Goal: Information Seeking & Learning: Learn about a topic

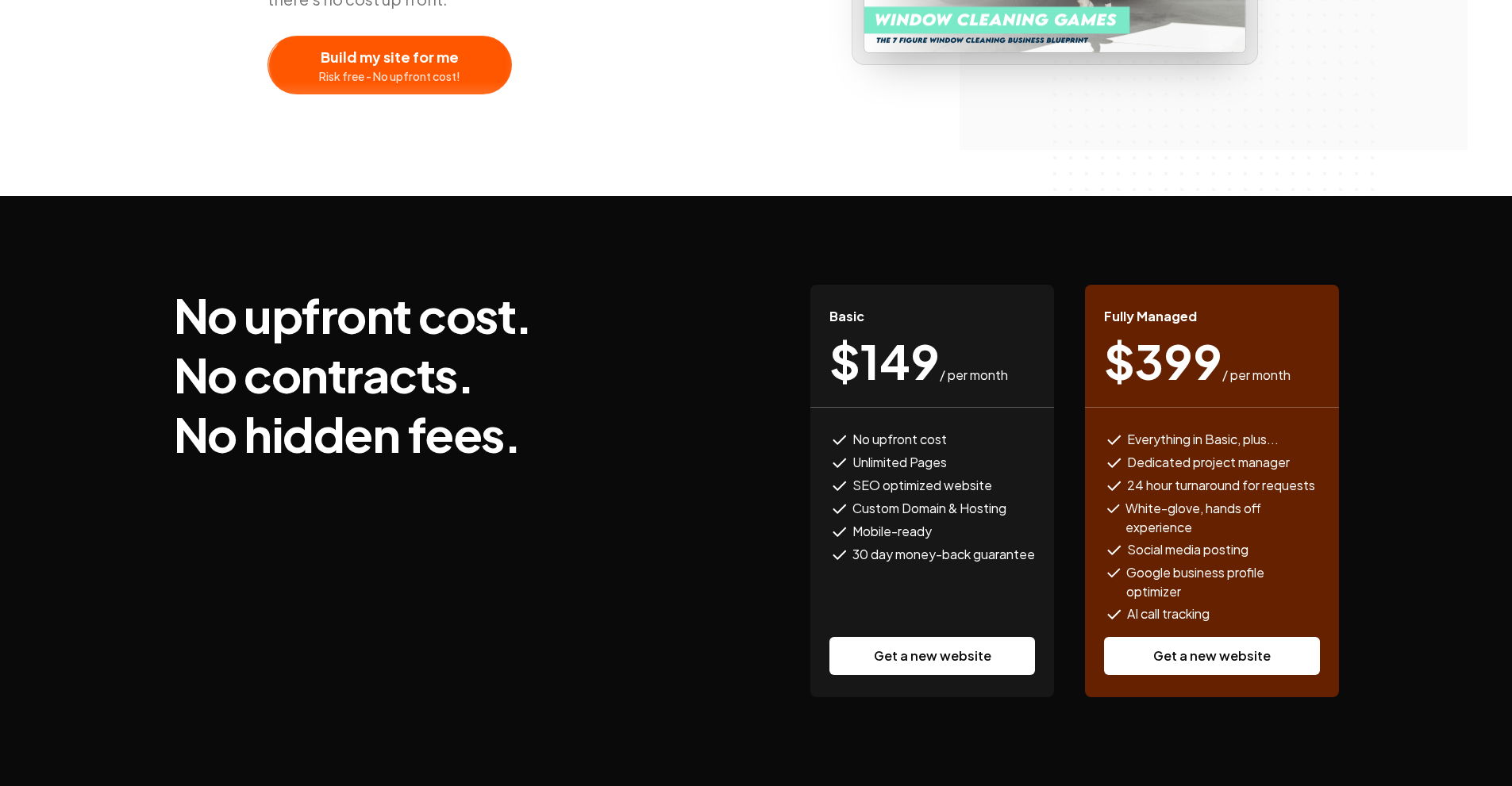
scroll to position [397, 0]
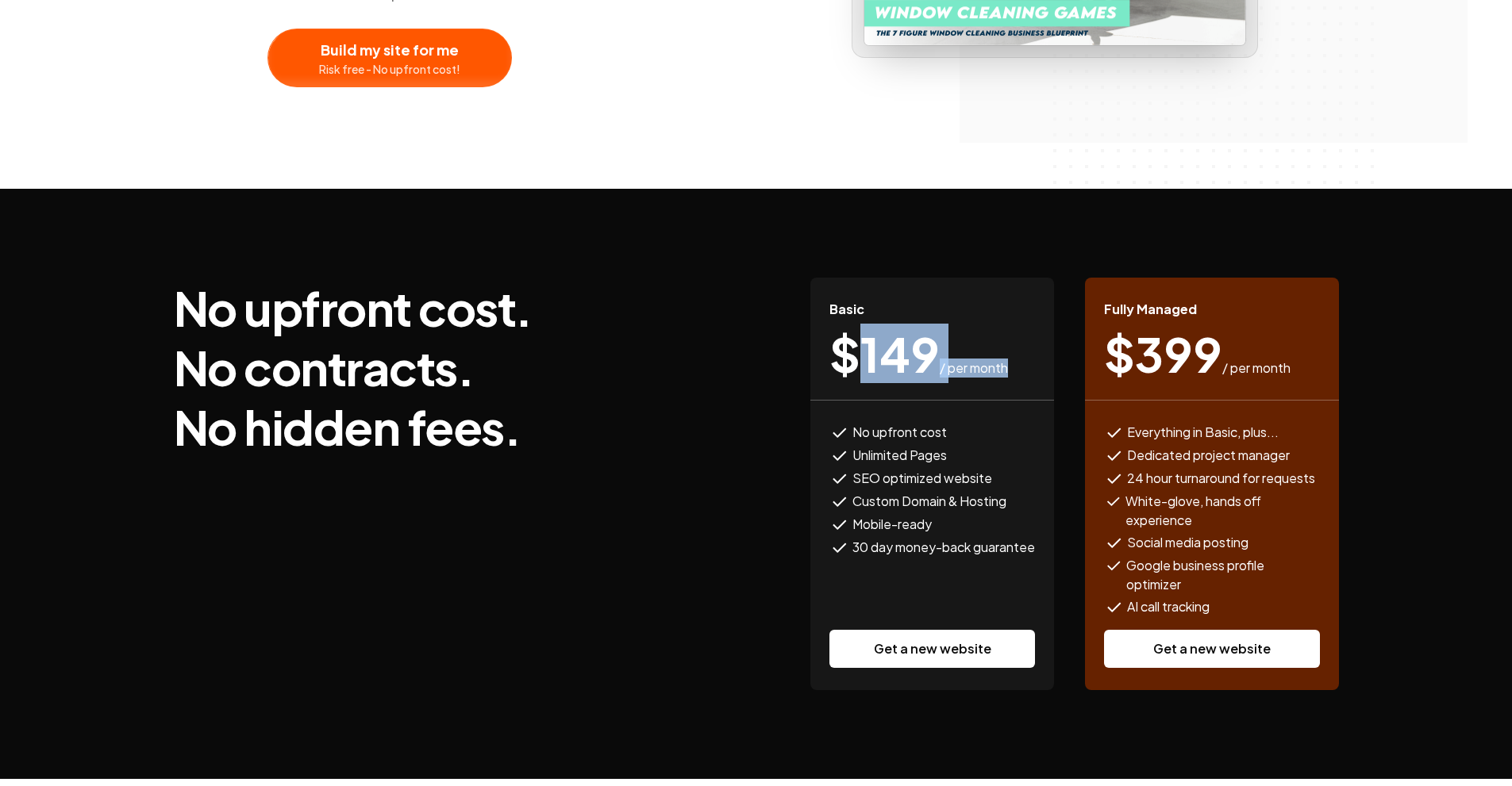
drag, startPoint x: 857, startPoint y: 344, endPoint x: 1007, endPoint y: 372, distance: 152.6
click at [1007, 372] on div "$ 149 / per month" at bounding box center [931, 354] width 206 height 47
click at [1011, 372] on div "$ 149 / per month" at bounding box center [931, 354] width 206 height 47
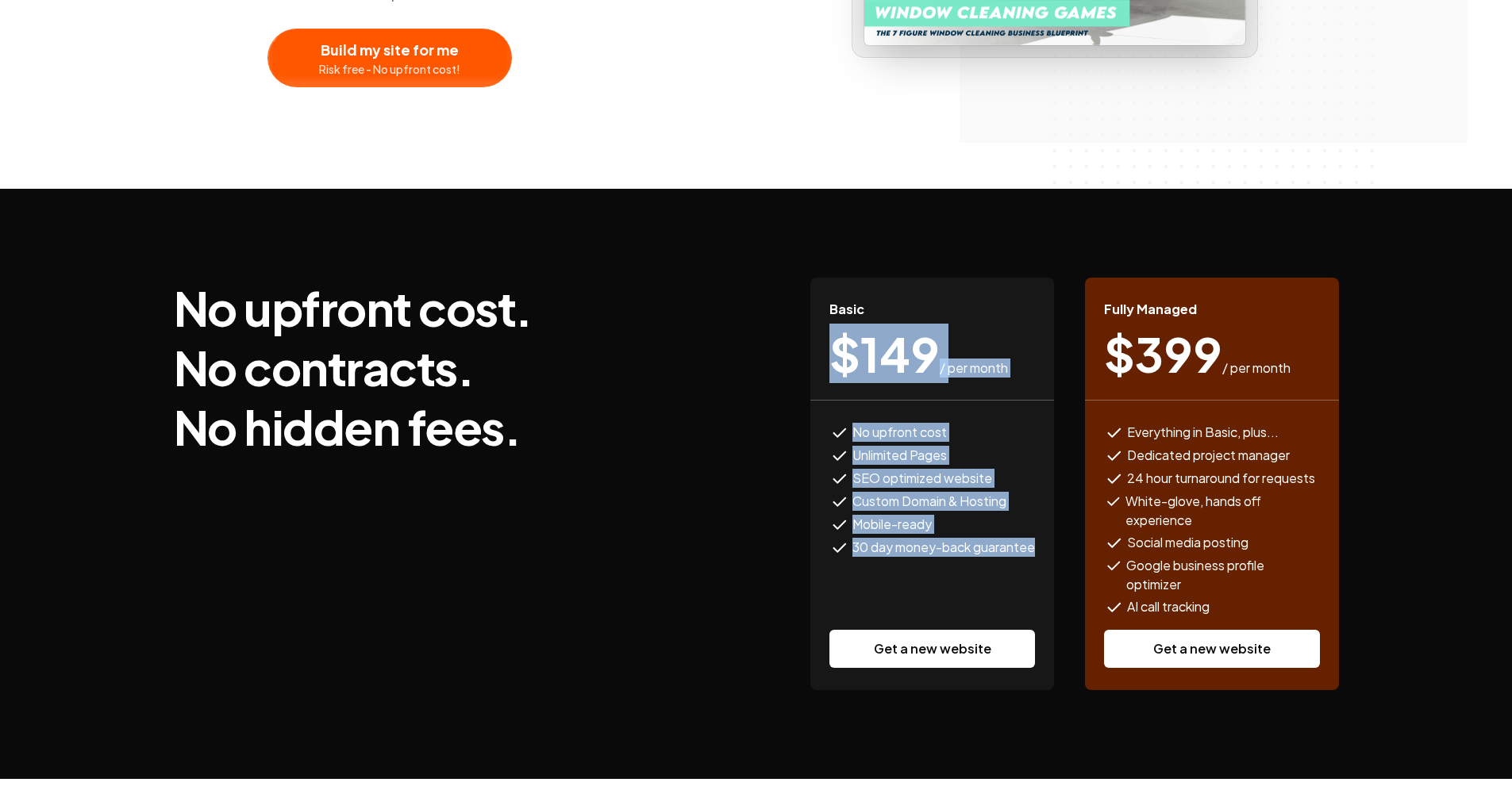
drag, startPoint x: 831, startPoint y: 352, endPoint x: 1045, endPoint y: 561, distance: 299.1
click at [1045, 561] on div "Basic $ 149 / per month No upfront cost Unlimited Pages SEO optimized website C…" at bounding box center [932, 484] width 244 height 413
click at [1046, 561] on div "No upfront cost Unlimited Pages SEO optimized website Custom Domain & Hosting M…" at bounding box center [932, 545] width 244 height 289
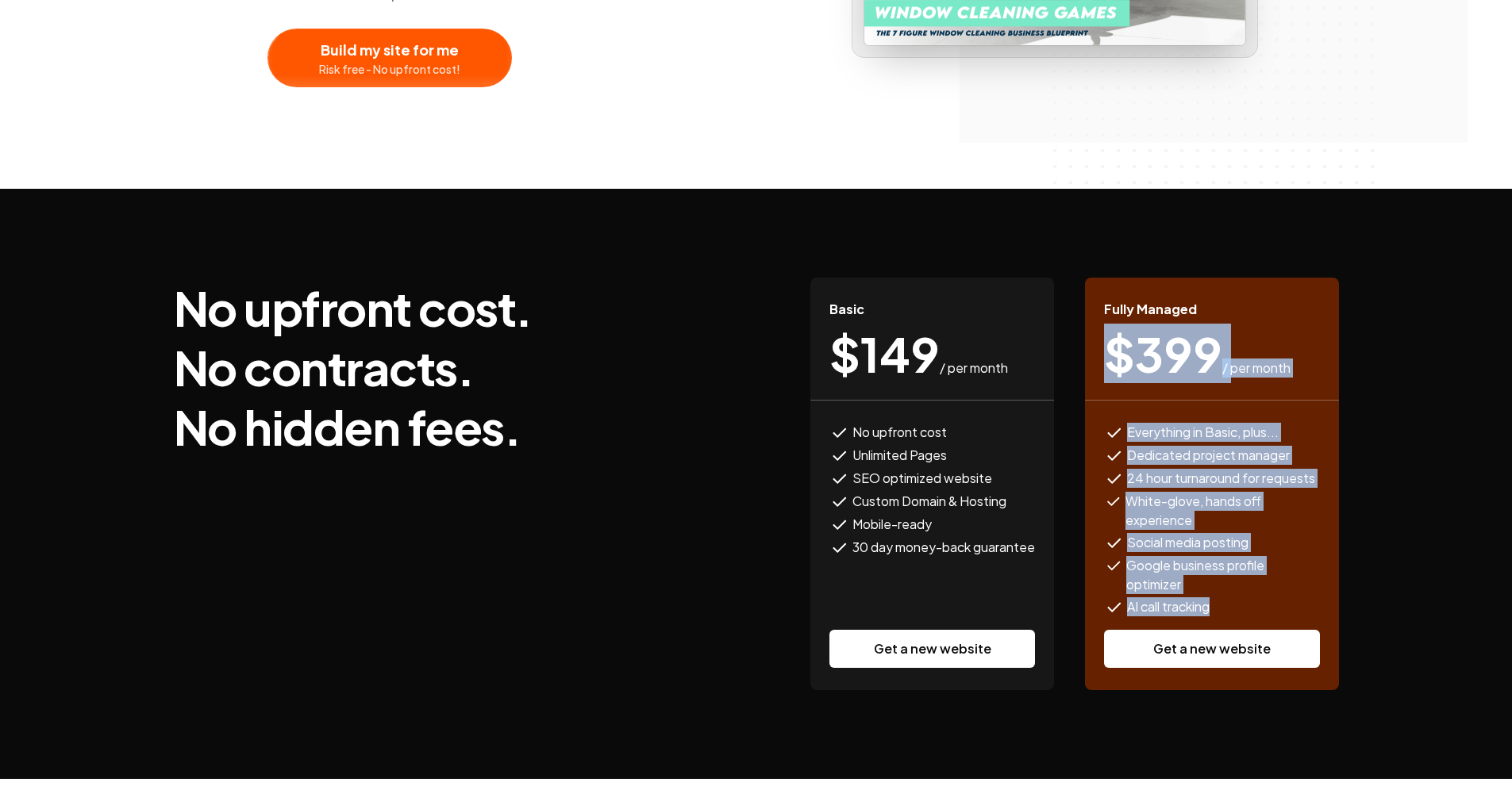
drag, startPoint x: 1223, startPoint y: 611, endPoint x: 1108, endPoint y: 357, distance: 278.8
click at [1108, 357] on div "Fully Managed $ 399 / per month Everything in Basic, plus... Dedicated project …" at bounding box center [1212, 484] width 254 height 413
click at [1108, 357] on span "$ 399" at bounding box center [1163, 354] width 118 height 47
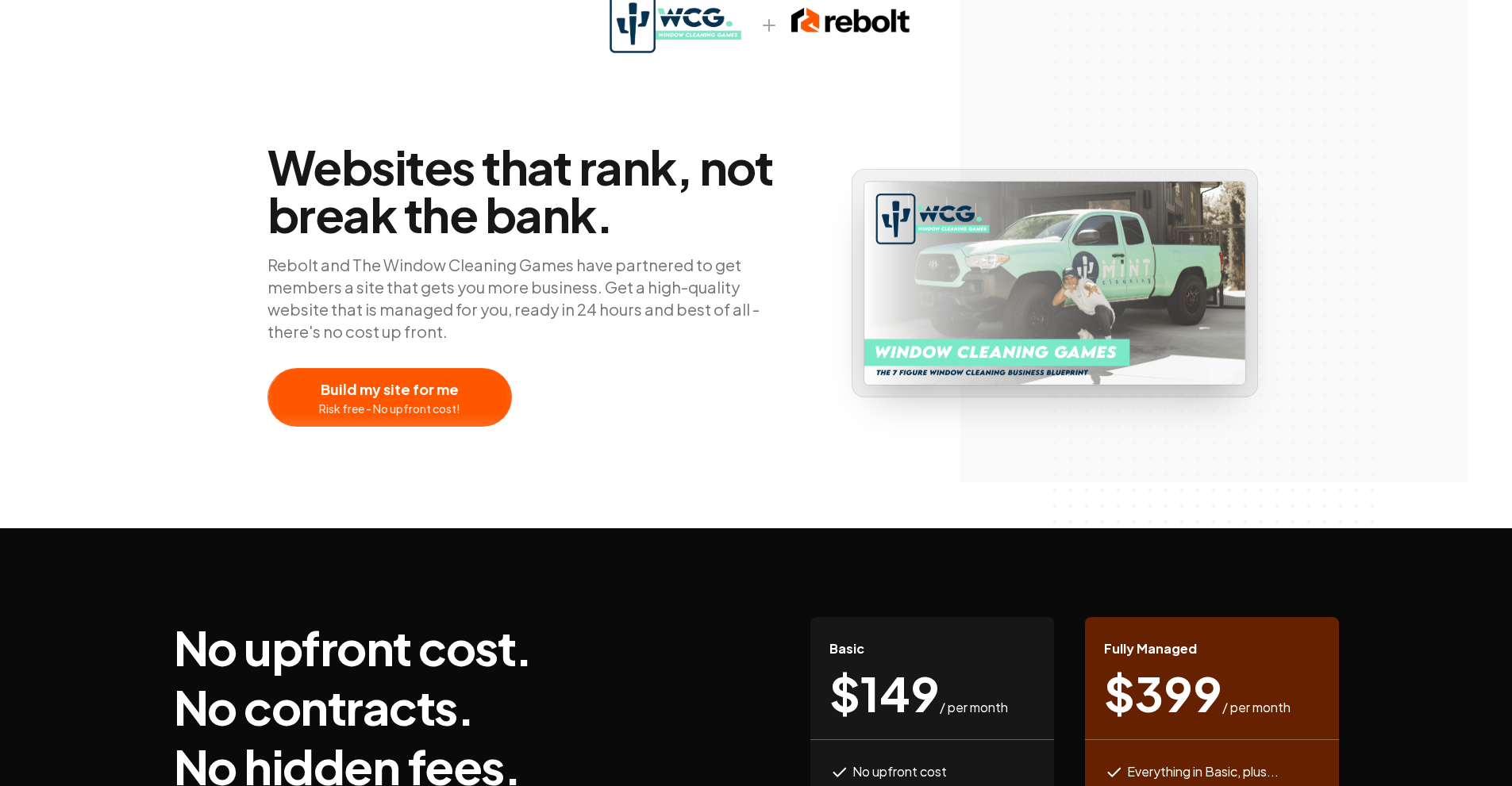
scroll to position [0, 0]
